Goal: Navigation & Orientation: Understand site structure

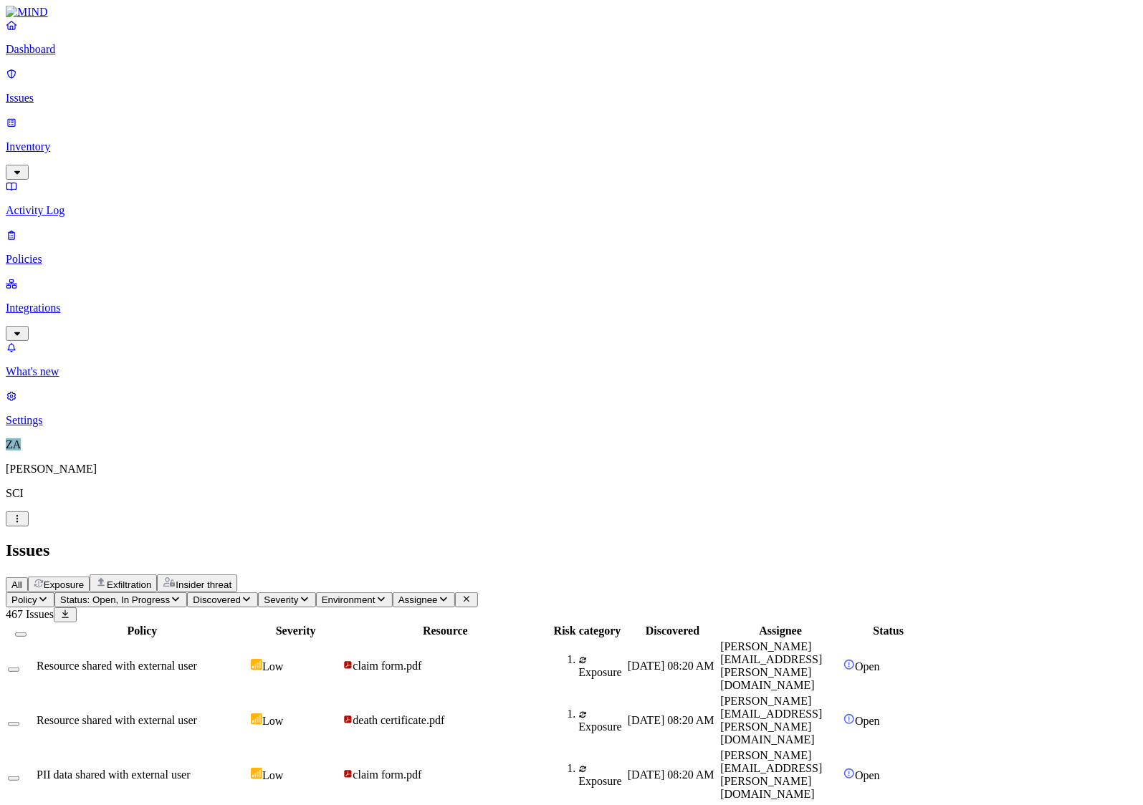
scroll to position [230, 0]
click at [54, 427] on p "Settings" at bounding box center [571, 420] width 1131 height 13
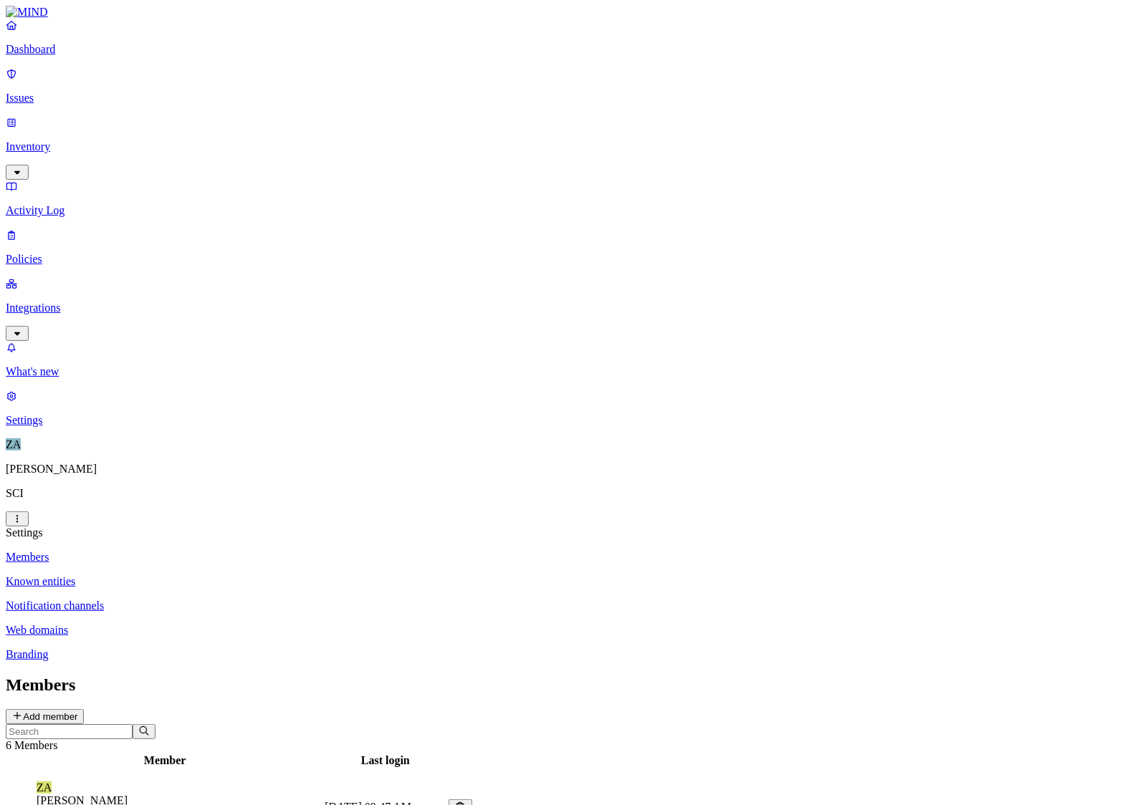
click at [220, 575] on p "Known entities" at bounding box center [571, 581] width 1131 height 13
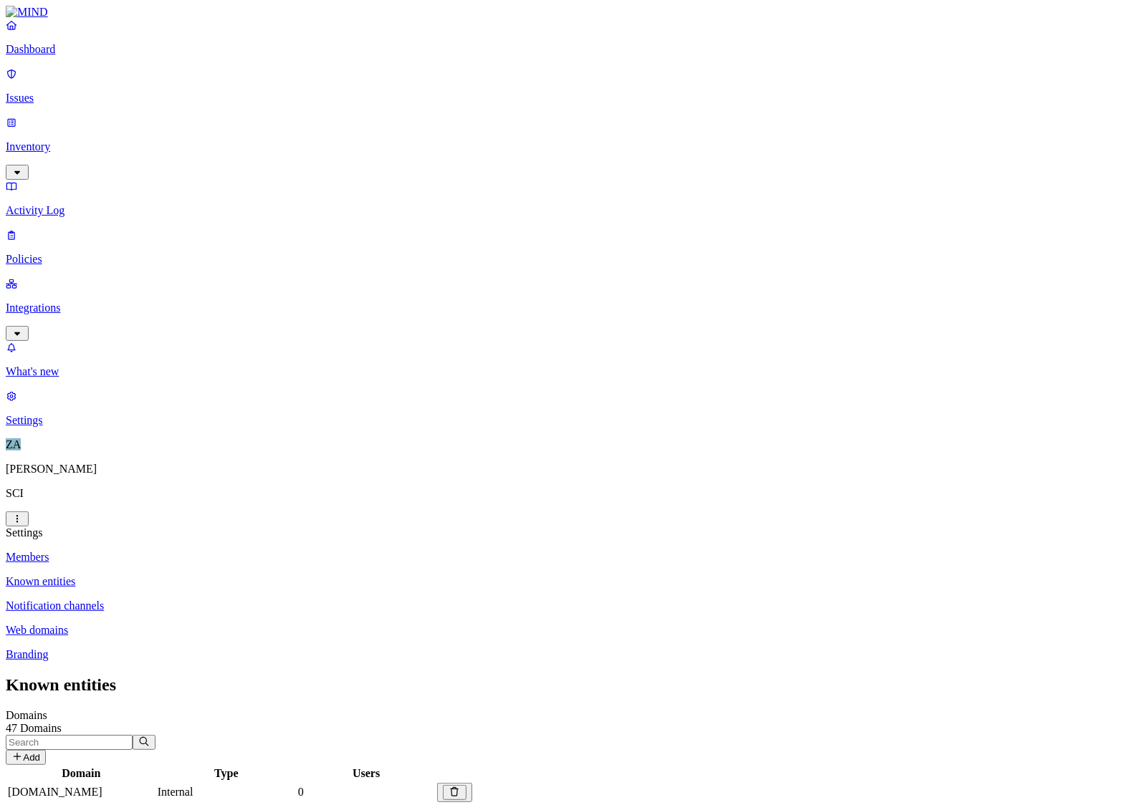
click at [205, 600] on p "Notification channels" at bounding box center [571, 606] width 1131 height 13
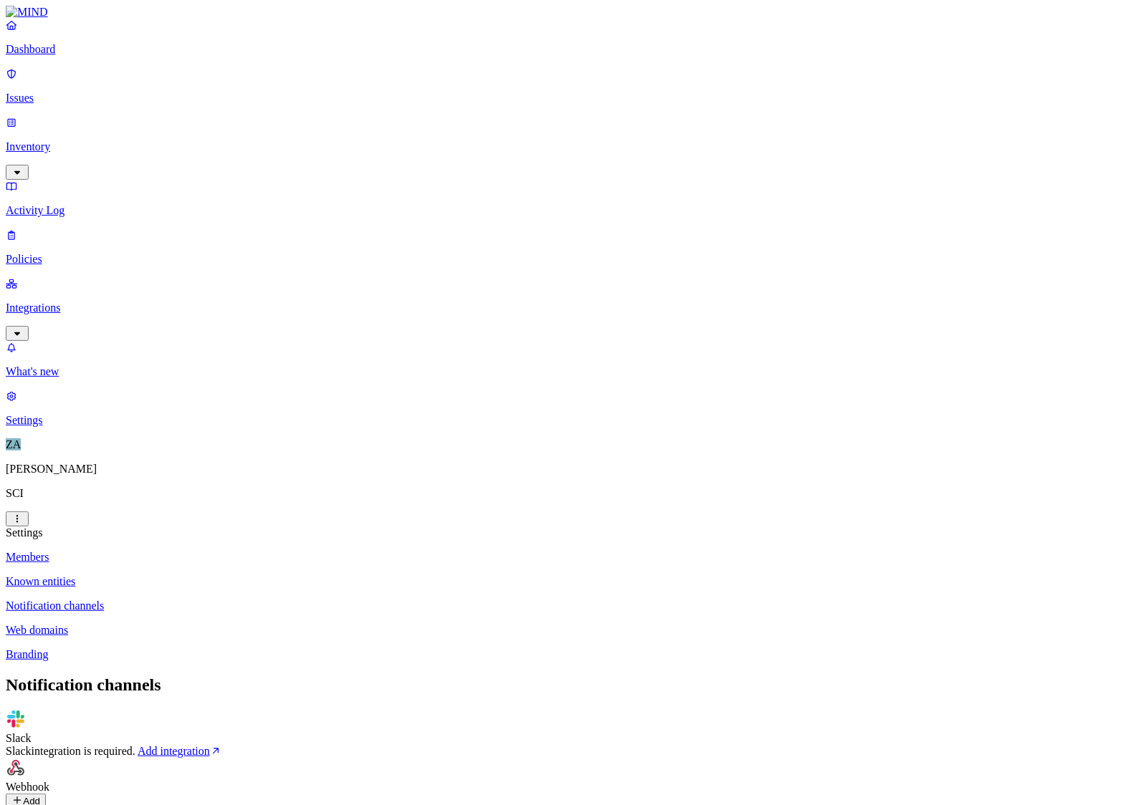
click at [205, 624] on p "Web domains" at bounding box center [571, 630] width 1131 height 13
click at [206, 648] on p "Branding" at bounding box center [571, 654] width 1131 height 13
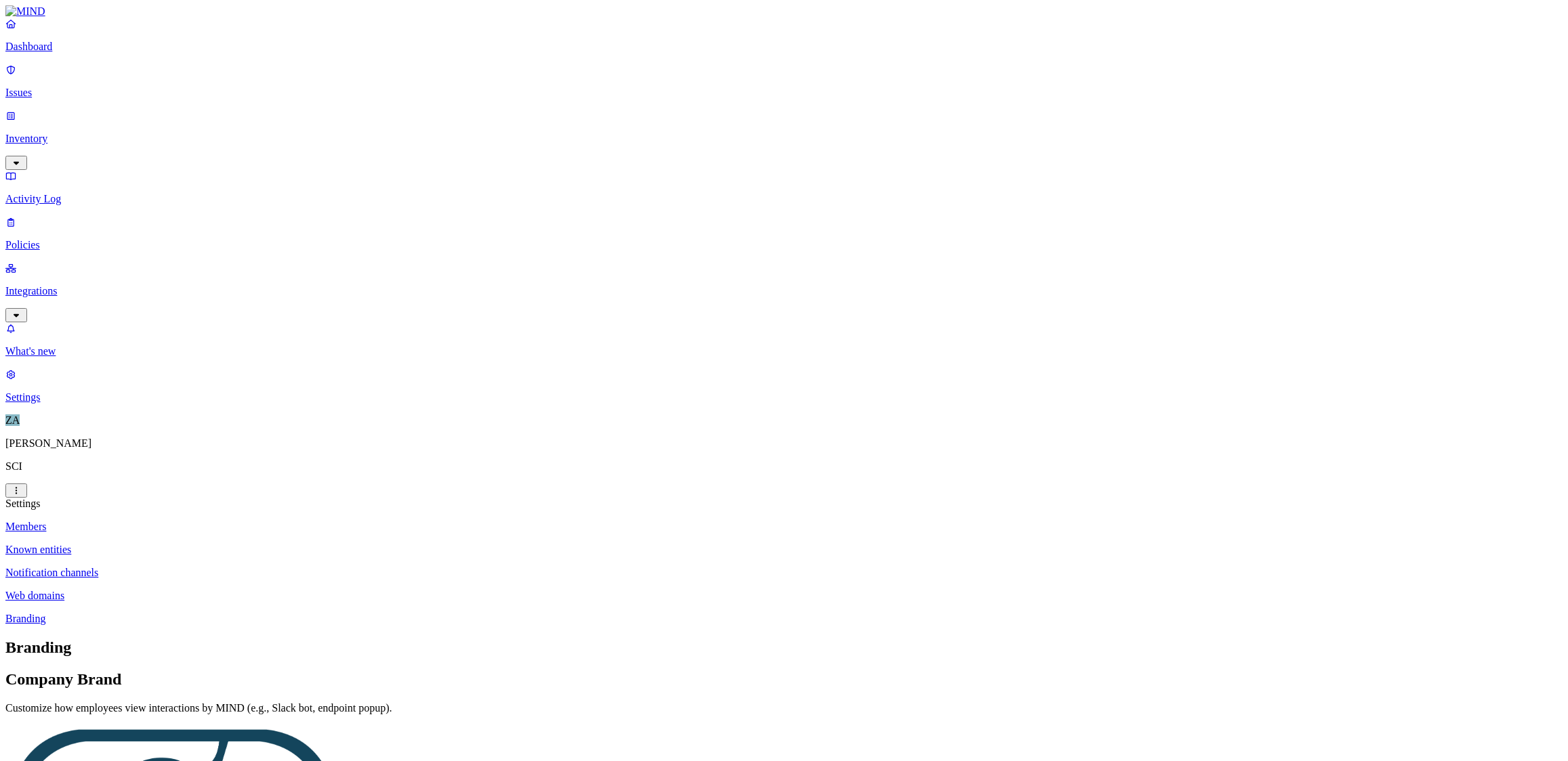
click at [46, 87] on p "Issues" at bounding box center [784, 93] width 1557 height 12
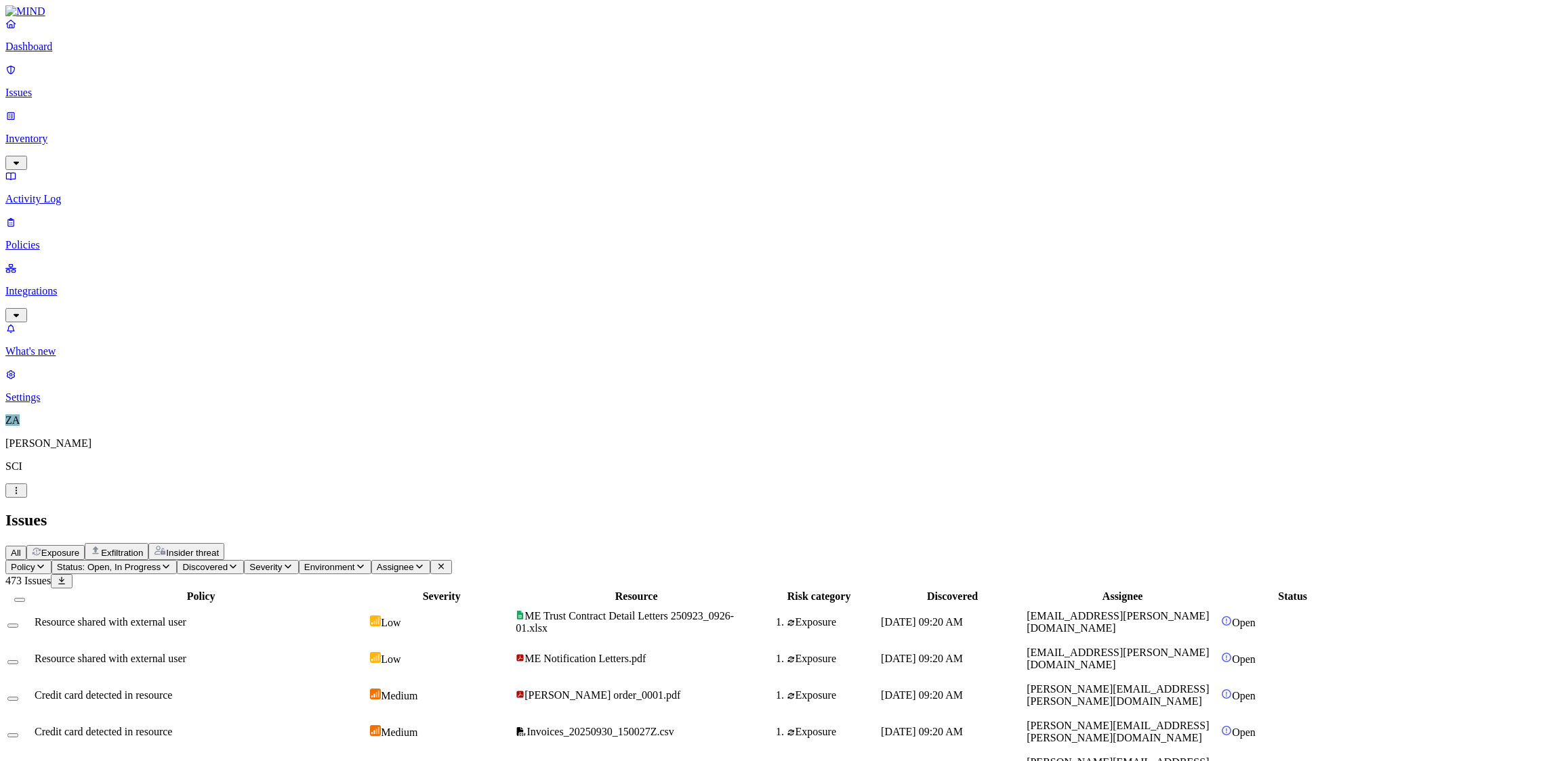
click at [63, 53] on p "Dashboard" at bounding box center [784, 46] width 1557 height 12
